Goal: Navigation & Orientation: Find specific page/section

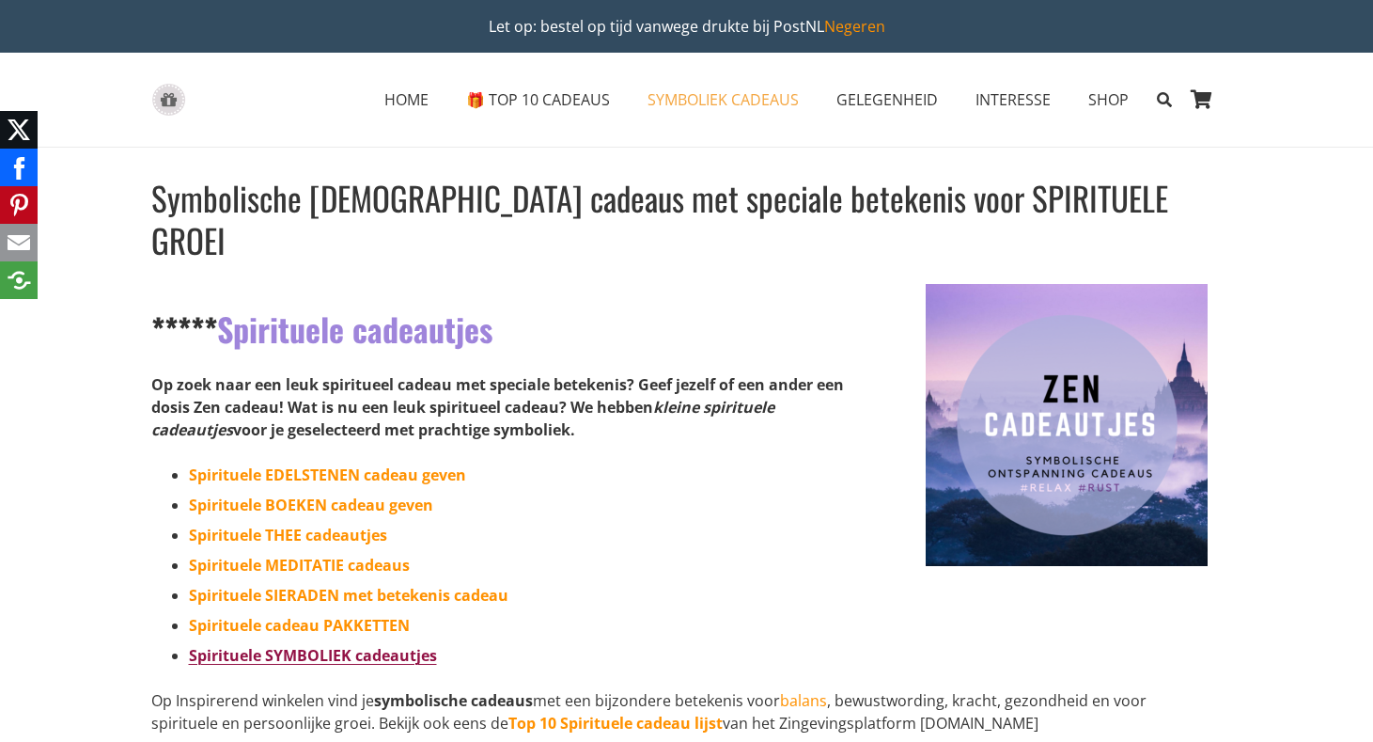
click at [381, 645] on link "Spirituele SYMBOLIEK cadeautjes" at bounding box center [313, 655] width 248 height 21
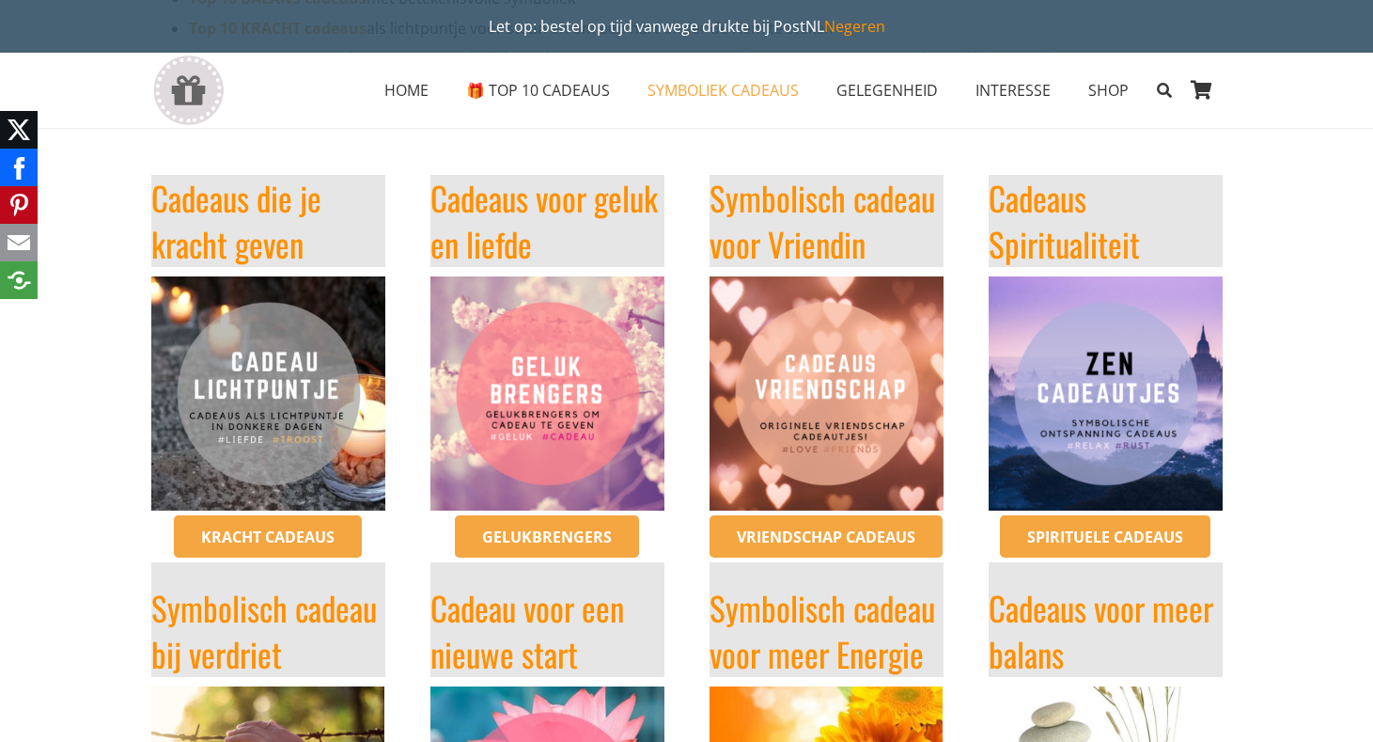
scroll to position [380, 0]
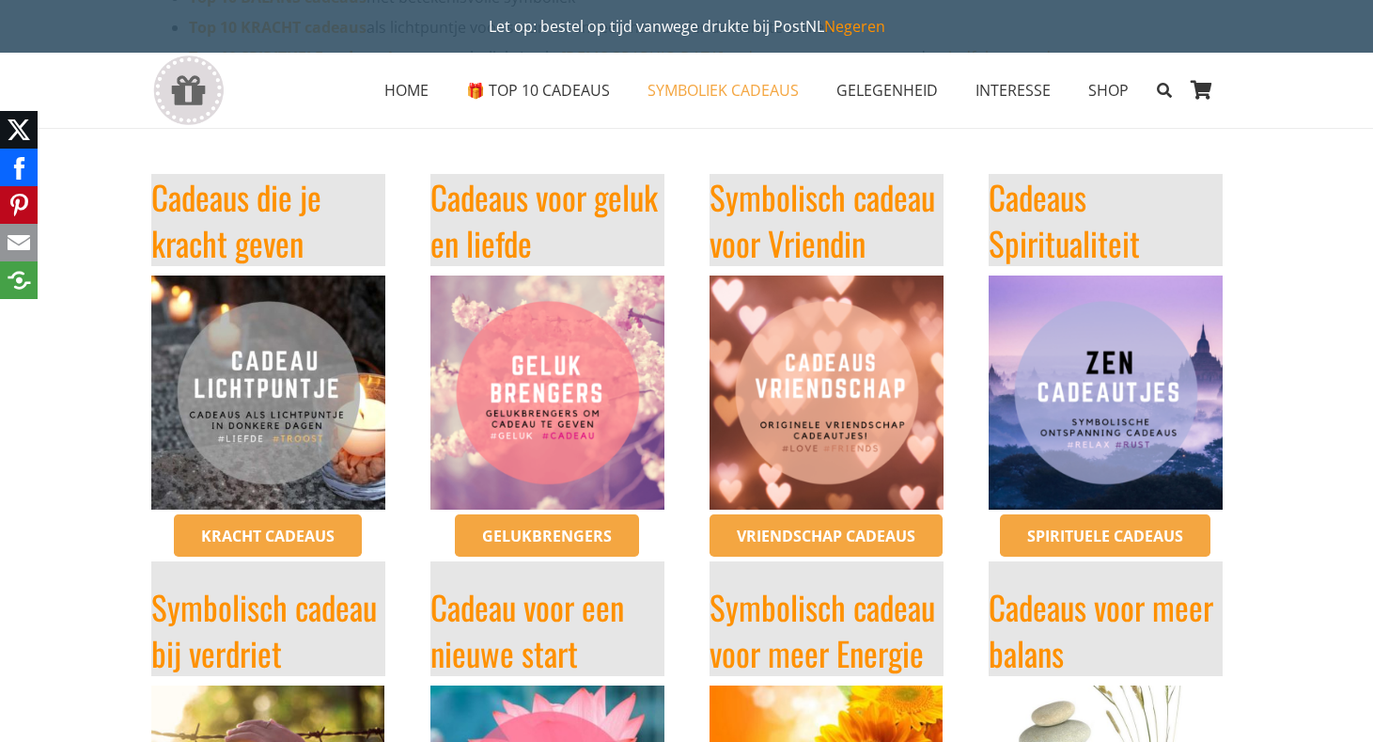
click at [282, 413] on img "troost-cadeau-sterkte-ketting-symboliek-overlijden-moeilijke-tijden-cadeaus-ins…" at bounding box center [268, 392] width 234 height 234
